Goal: Register for event/course

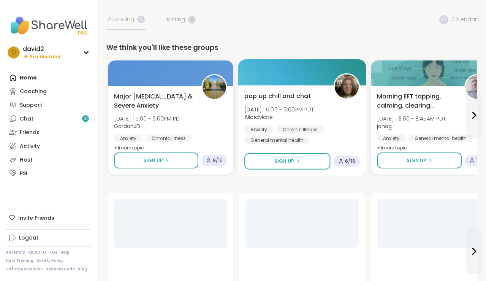
click at [277, 127] on div "Chronic Illness" at bounding box center [299, 129] width 47 height 8
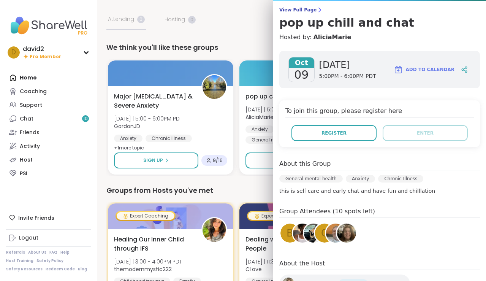
scroll to position [66, 0]
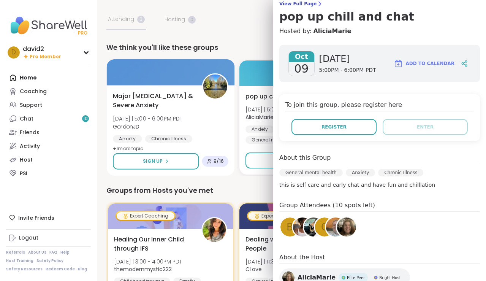
click at [190, 117] on div "Major Depression & Severe Anxiety Thu 10/9 | 5:00 - 6:00PM PDT GordonJD Anxiety…" at bounding box center [170, 123] width 115 height 62
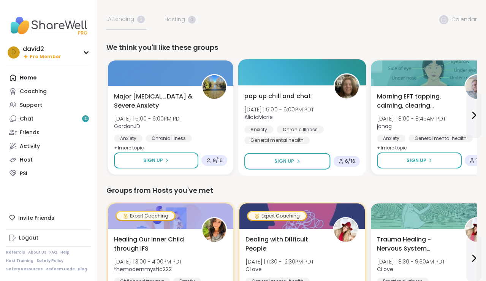
click at [320, 95] on div "pop up chill and chat Thu 10/9 | 5:00 - 6:00PM PDT AliciaMarie Anxiety Chronic …" at bounding box center [301, 118] width 115 height 53
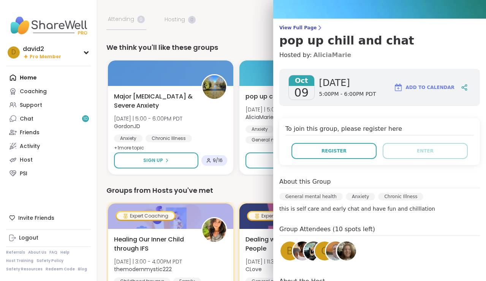
scroll to position [52, 0]
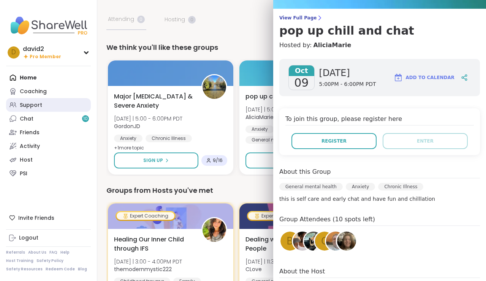
click at [52, 108] on link "Support" at bounding box center [48, 105] width 85 height 14
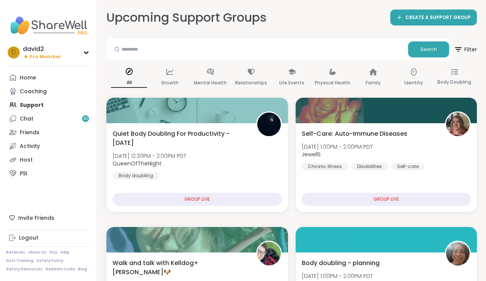
click at [156, 123] on div "Quiet Body Doubling For Productivity - Thursday Thu, Oct 09 | 12:30PM - 2:00PM …" at bounding box center [197, 167] width 182 height 88
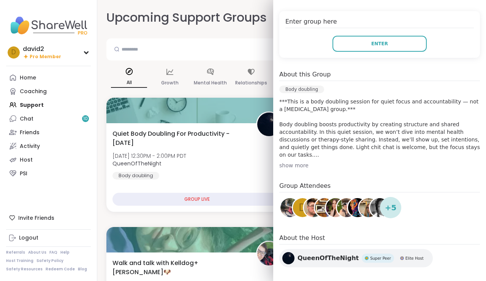
scroll to position [171, 0]
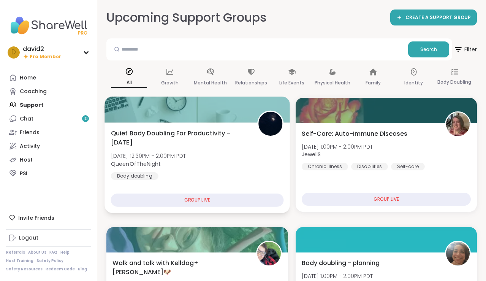
click at [147, 120] on div at bounding box center [196, 109] width 185 height 26
click at [235, 154] on div "Quiet Body Doubling For Productivity - Thursday Thu, Oct 09 | 12:30PM - 2:00PM …" at bounding box center [197, 153] width 172 height 51
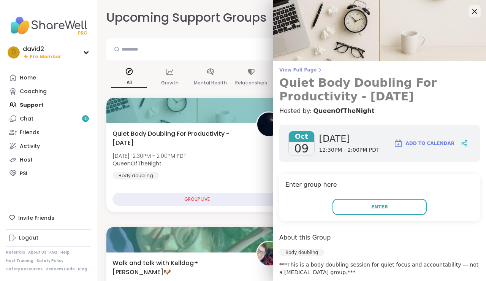
click at [299, 81] on h3 "Quiet Body Doubling For Productivity - [DATE]" at bounding box center [379, 89] width 200 height 27
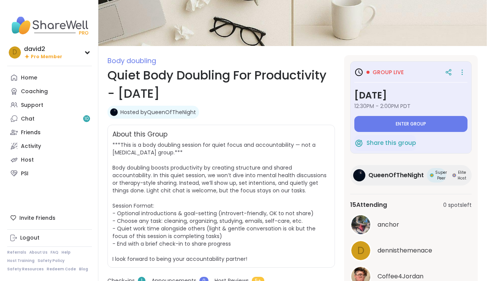
scroll to position [55, 0]
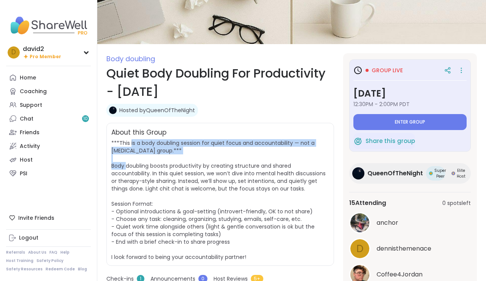
drag, startPoint x: 131, startPoint y: 139, endPoint x: 132, endPoint y: 167, distance: 28.5
click at [132, 167] on span "***This is a body doubling session for quiet focus and accountability — not a p…" at bounding box center [218, 200] width 214 height 122
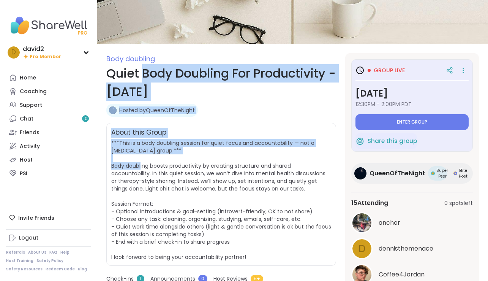
drag, startPoint x: 145, startPoint y: 68, endPoint x: 147, endPoint y: 161, distance: 93.8
click at [147, 162] on div "Body doubling Quiet Body Doubling For Productivity - Thursday Hosted by QueenOf…" at bounding box center [221, 269] width 230 height 433
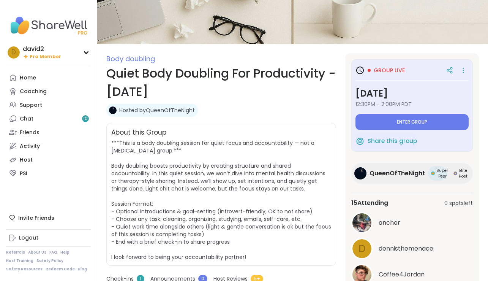
click at [145, 150] on span "***This is a body doubling session for quiet focus and accountability — not a p…" at bounding box center [221, 200] width 220 height 122
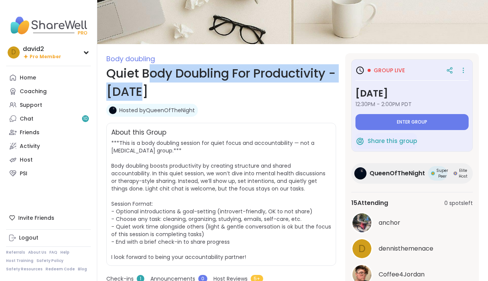
drag, startPoint x: 149, startPoint y: 73, endPoint x: 149, endPoint y: 95, distance: 21.6
click at [149, 95] on h1 "Quiet Body Doubling For Productivity - [DATE]" at bounding box center [221, 82] width 230 height 36
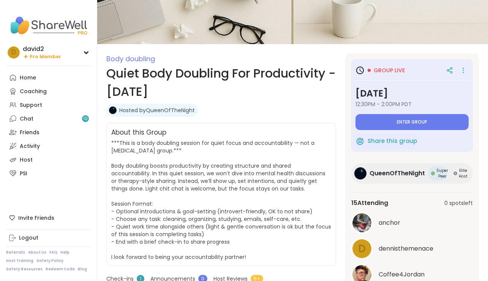
click at [157, 73] on h1 "Quiet Body Doubling For Productivity - [DATE]" at bounding box center [221, 82] width 230 height 36
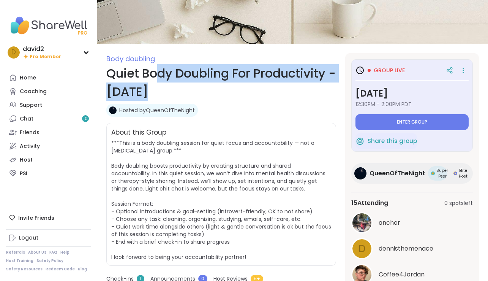
drag, startPoint x: 158, startPoint y: 73, endPoint x: 156, endPoint y: 92, distance: 19.8
click at [156, 92] on h1 "Quiet Body Doubling For Productivity - [DATE]" at bounding box center [221, 82] width 230 height 36
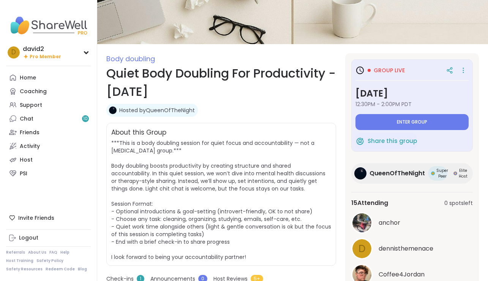
drag, startPoint x: 166, startPoint y: 74, endPoint x: 166, endPoint y: 90, distance: 15.9
click at [166, 90] on h1 "Quiet Body Doubling For Productivity - [DATE]" at bounding box center [221, 82] width 230 height 36
click at [175, 66] on h1 "Quiet Body Doubling For Productivity - [DATE]" at bounding box center [221, 82] width 230 height 36
drag, startPoint x: 174, startPoint y: 69, endPoint x: 173, endPoint y: 100, distance: 31.2
click at [173, 100] on h1 "Quiet Body Doubling For Productivity - [DATE]" at bounding box center [221, 82] width 230 height 36
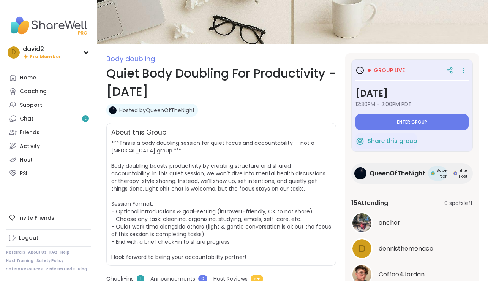
click at [174, 141] on span "***This is a body doubling session for quiet focus and accountability — not a p…" at bounding box center [221, 200] width 220 height 122
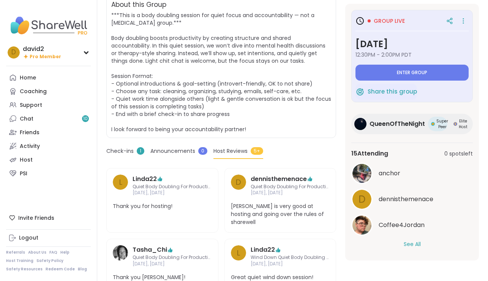
scroll to position [183, 0]
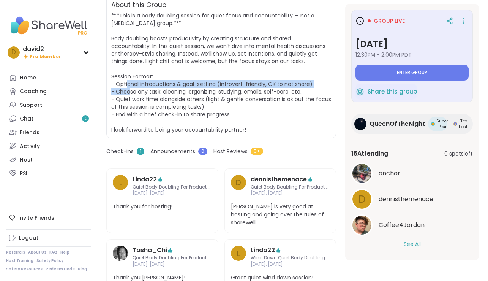
drag, startPoint x: 133, startPoint y: 84, endPoint x: 135, endPoint y: 94, distance: 9.6
click at [135, 94] on span "***This is a body doubling session for quiet focus and accountability — not a p…" at bounding box center [221, 73] width 220 height 122
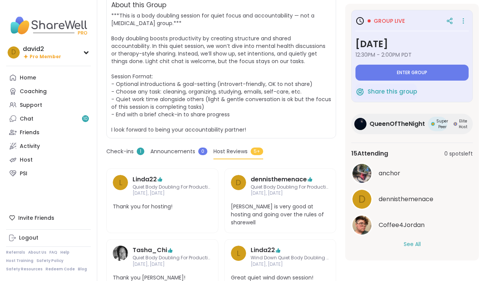
click at [156, 99] on span "***This is a body doubling session for quiet focus and accountability — not a p…" at bounding box center [221, 73] width 220 height 122
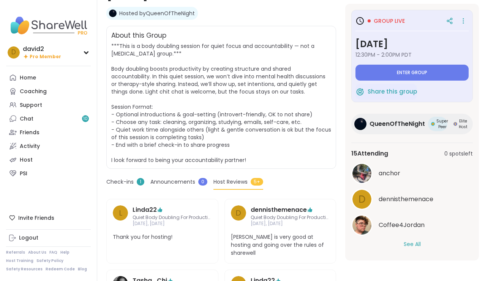
scroll to position [155, 0]
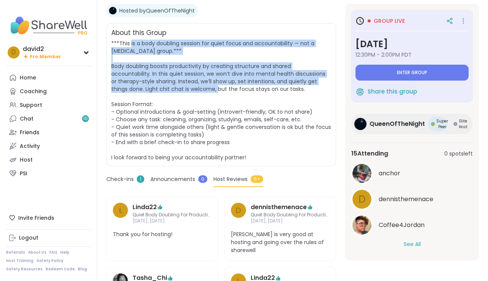
drag, startPoint x: 131, startPoint y: 43, endPoint x: 163, endPoint y: 86, distance: 53.2
click at [163, 86] on span "***This is a body doubling session for quiet focus and accountability — not a p…" at bounding box center [221, 100] width 220 height 122
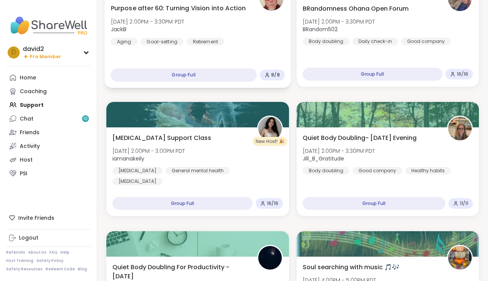
scroll to position [513, 0]
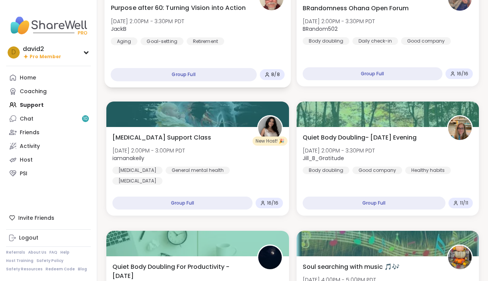
click at [182, 174] on div "[MEDICAL_DATA] General mental health [MEDICAL_DATA]" at bounding box center [197, 175] width 171 height 18
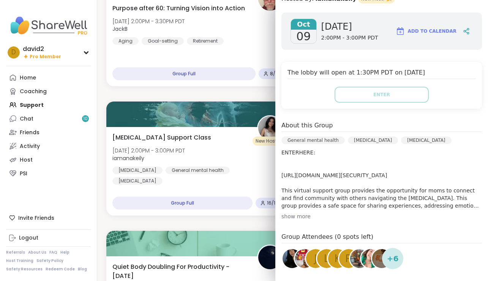
scroll to position [104, 0]
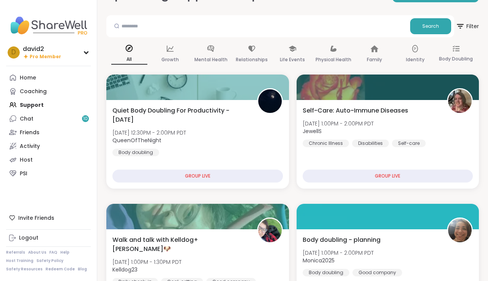
scroll to position [0, 0]
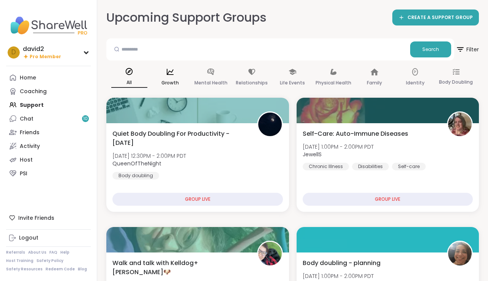
click at [172, 83] on p "Growth" at bounding box center [169, 82] width 17 height 9
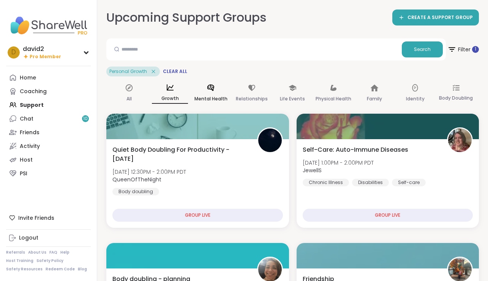
click at [211, 92] on div "Mental Health" at bounding box center [211, 93] width 36 height 28
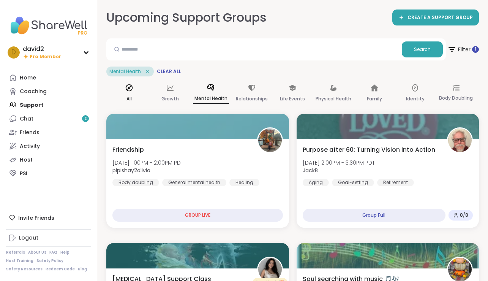
click at [129, 93] on div "All" at bounding box center [129, 93] width 36 height 28
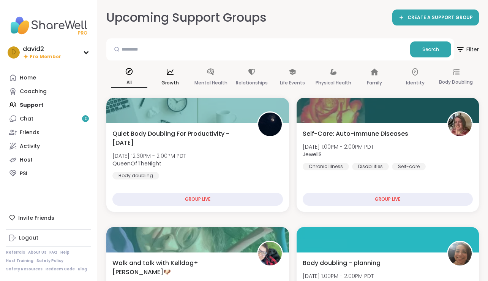
click at [171, 84] on p "Growth" at bounding box center [169, 82] width 17 height 9
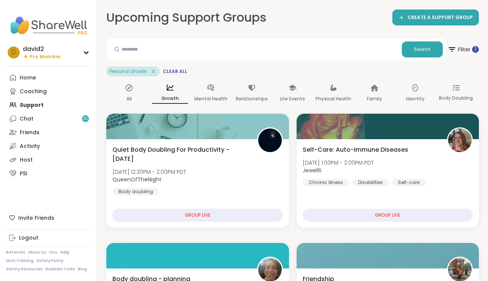
click at [214, 84] on icon at bounding box center [211, 88] width 8 height 8
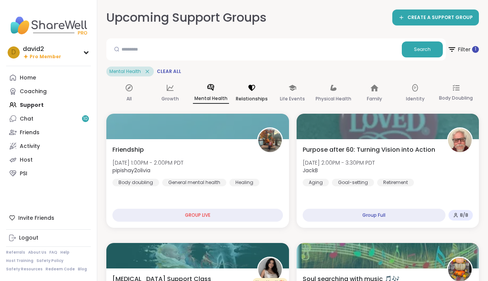
click at [254, 95] on p "Relationships" at bounding box center [252, 98] width 32 height 9
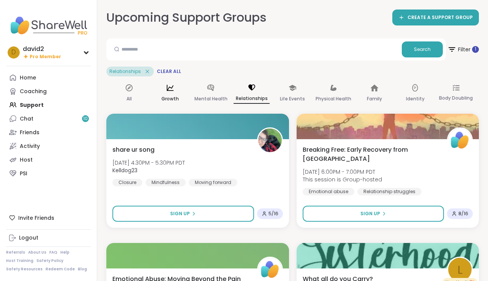
click at [174, 94] on div "Growth" at bounding box center [170, 93] width 36 height 28
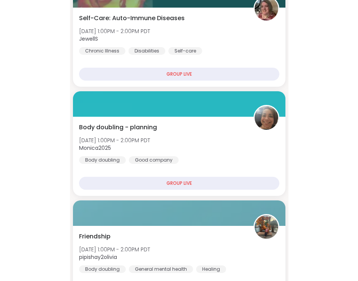
scroll to position [279, 0]
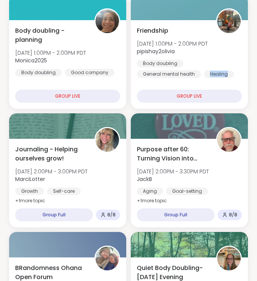
drag, startPoint x: 256, startPoint y: 79, endPoint x: 420, endPoint y: 60, distance: 165.1
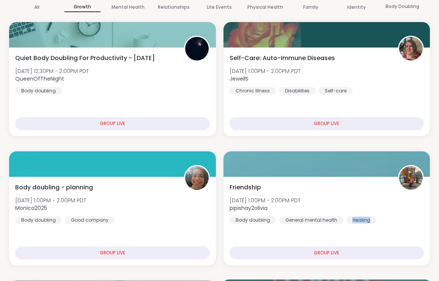
scroll to position [0, 0]
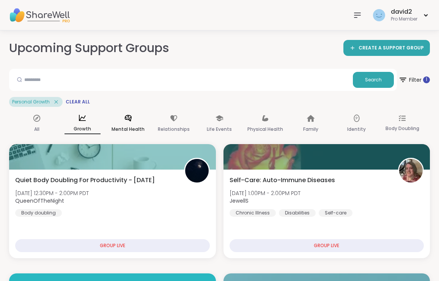
click at [130, 132] on p "Mental Health" at bounding box center [128, 129] width 33 height 9
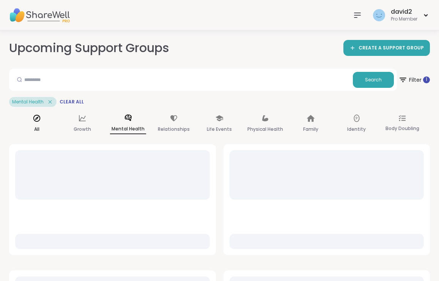
click at [34, 135] on div "All" at bounding box center [37, 124] width 36 height 28
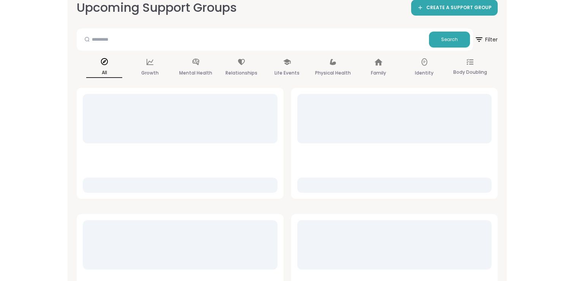
scroll to position [47, 0]
